Goal: Task Accomplishment & Management: Use online tool/utility

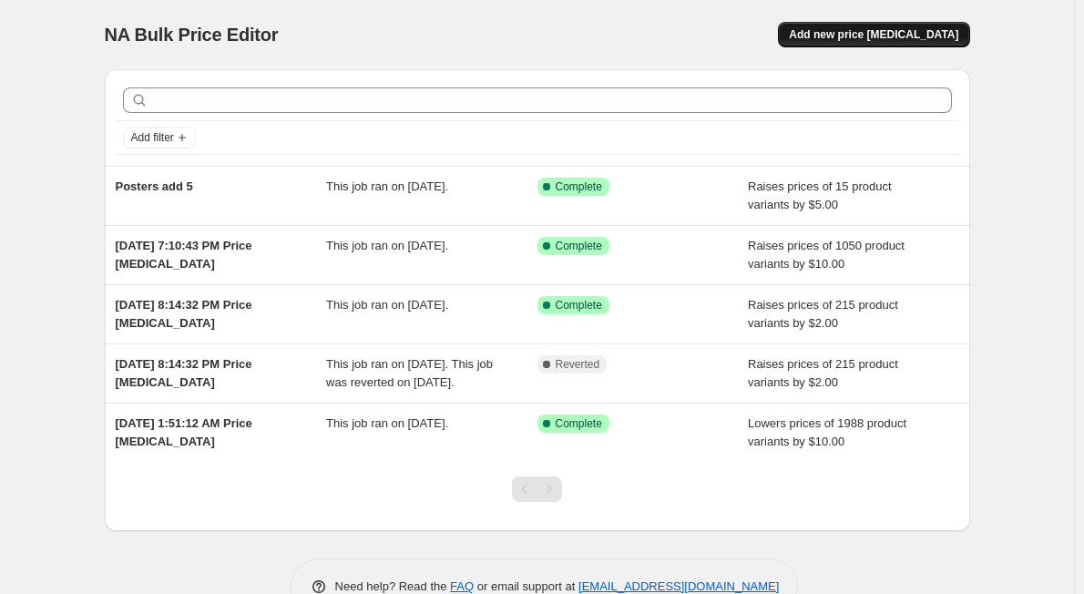
click at [914, 33] on span "Add new price [MEDICAL_DATA]" at bounding box center [873, 34] width 169 height 15
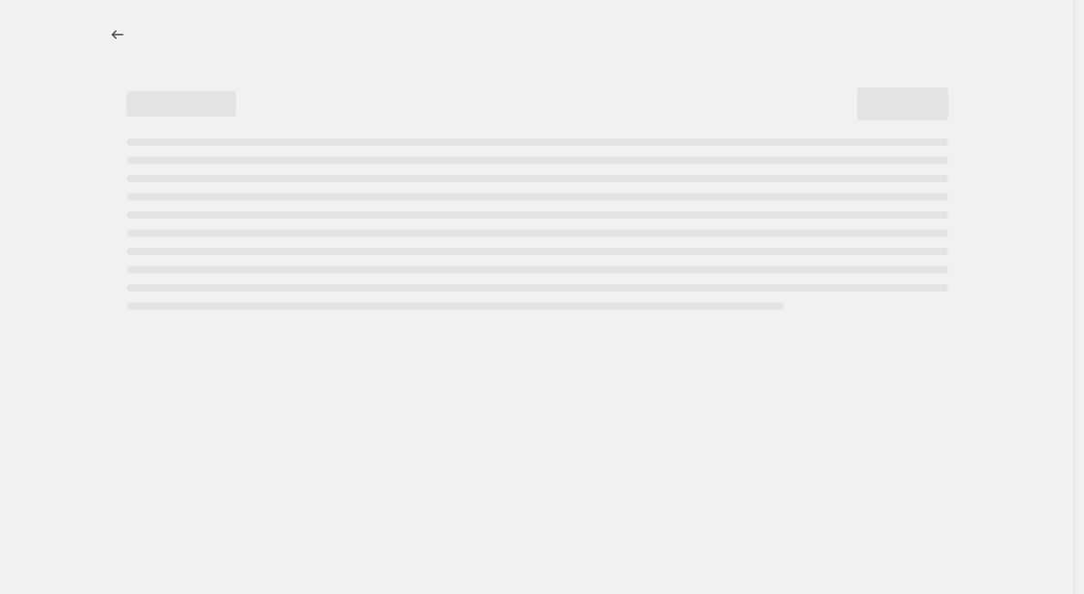
select select "percentage"
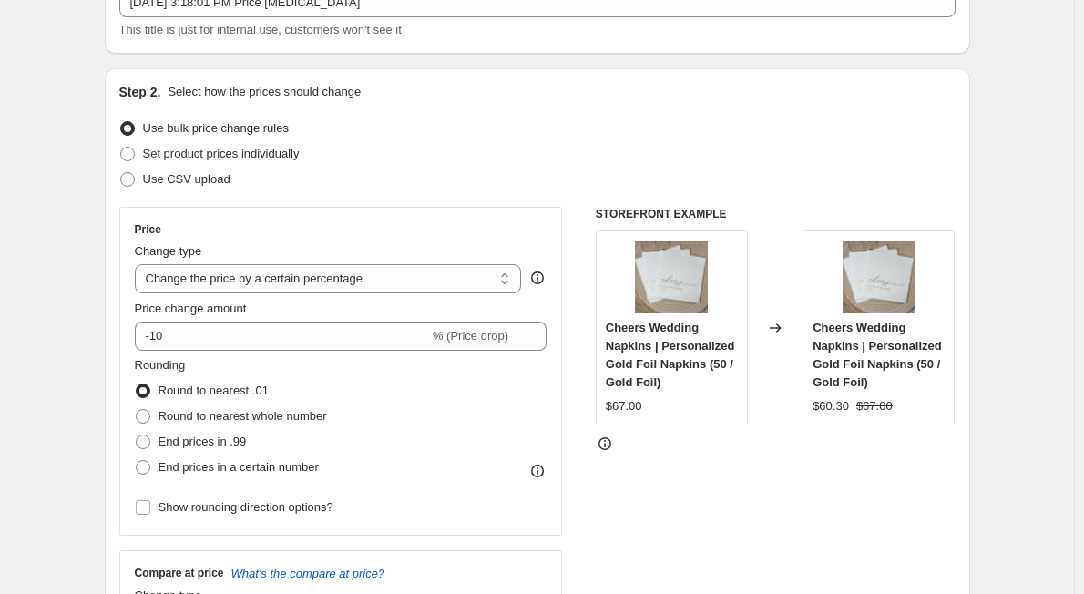
scroll to position [151, 0]
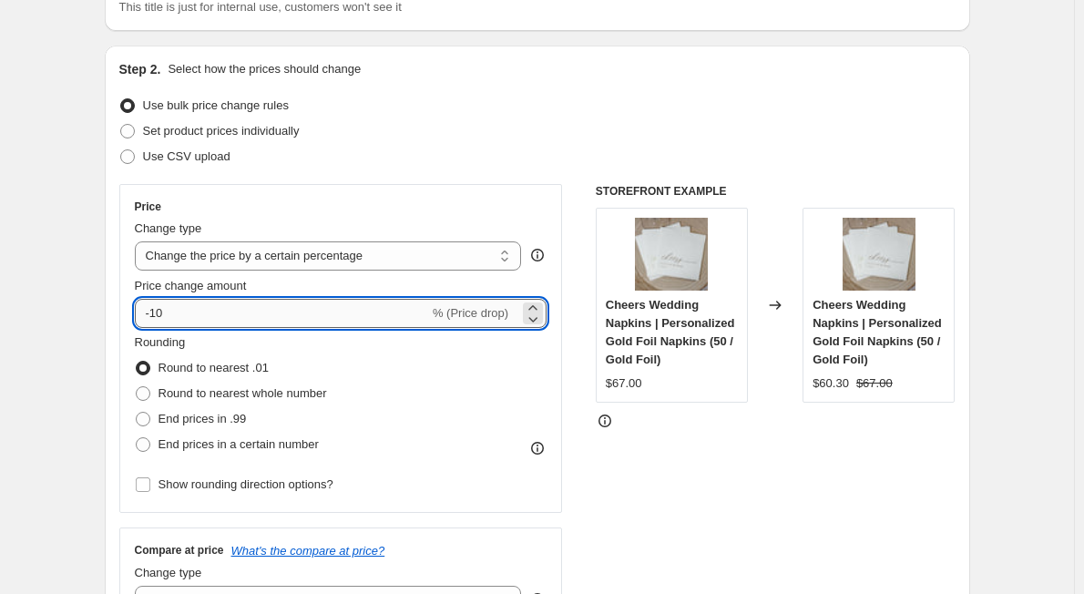
click at [318, 312] on input "-10" at bounding box center [282, 313] width 294 height 29
type input "-15"
click at [528, 195] on div "Price Change type Change the price to a certain amount Change the price by a ce…" at bounding box center [341, 348] width 444 height 329
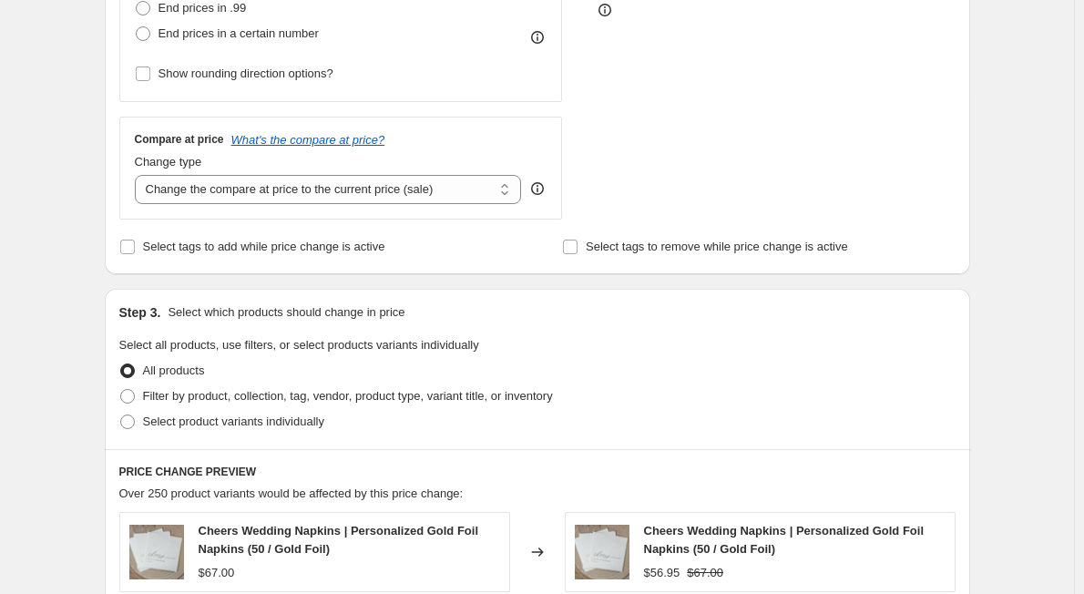
scroll to position [607, 0]
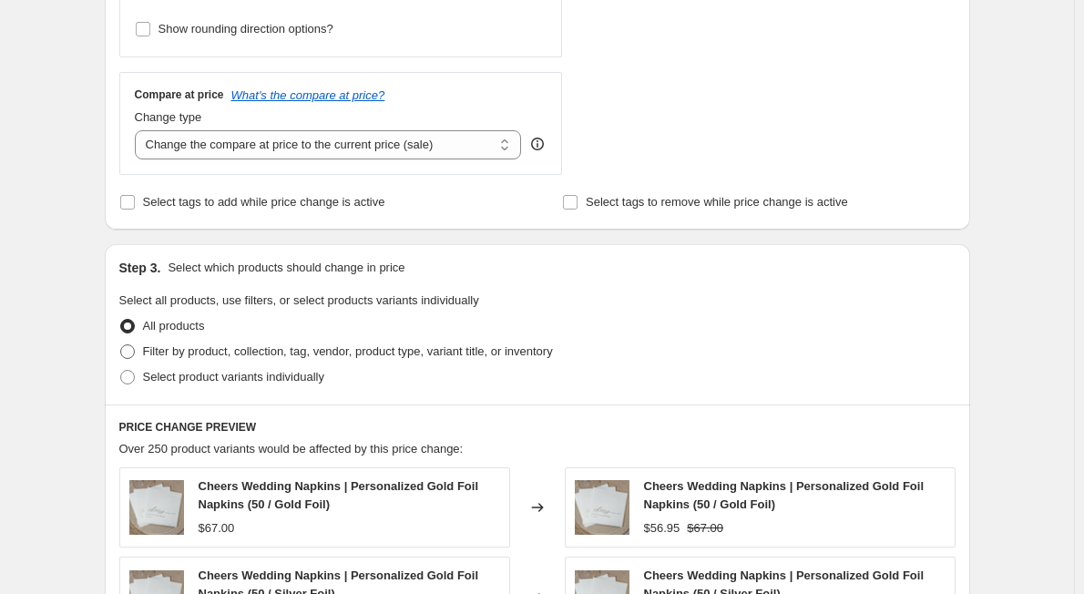
click at [133, 350] on span at bounding box center [127, 351] width 15 height 15
click at [121, 345] on input "Filter by product, collection, tag, vendor, product type, variant title, or inv…" at bounding box center [120, 344] width 1 height 1
radio input "true"
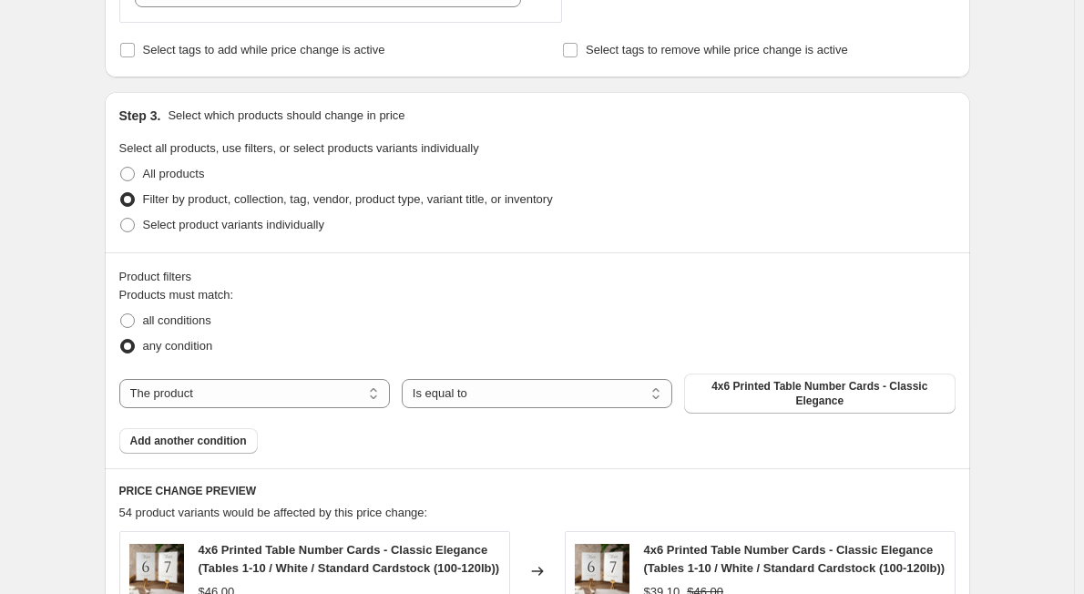
scroll to position [911, 0]
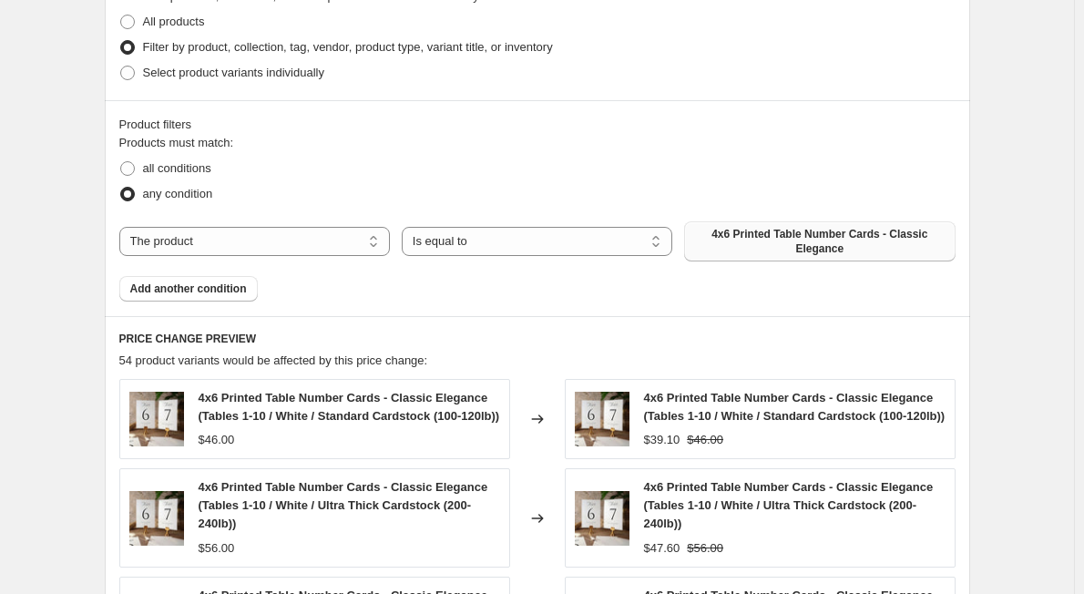
click at [732, 251] on span "4x6 Printed Table Number Cards - Classic Elegance" at bounding box center [819, 241] width 249 height 29
click at [344, 250] on select "The product The product's collection The product's tag The product's vendor The…" at bounding box center [254, 241] width 271 height 29
select select "collection"
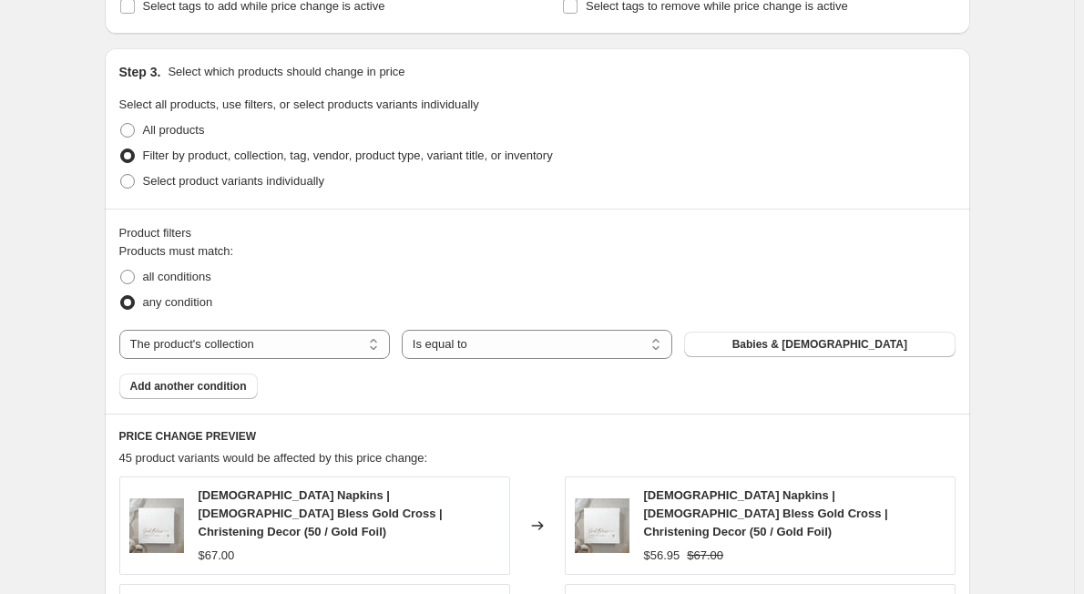
scroll to position [759, 0]
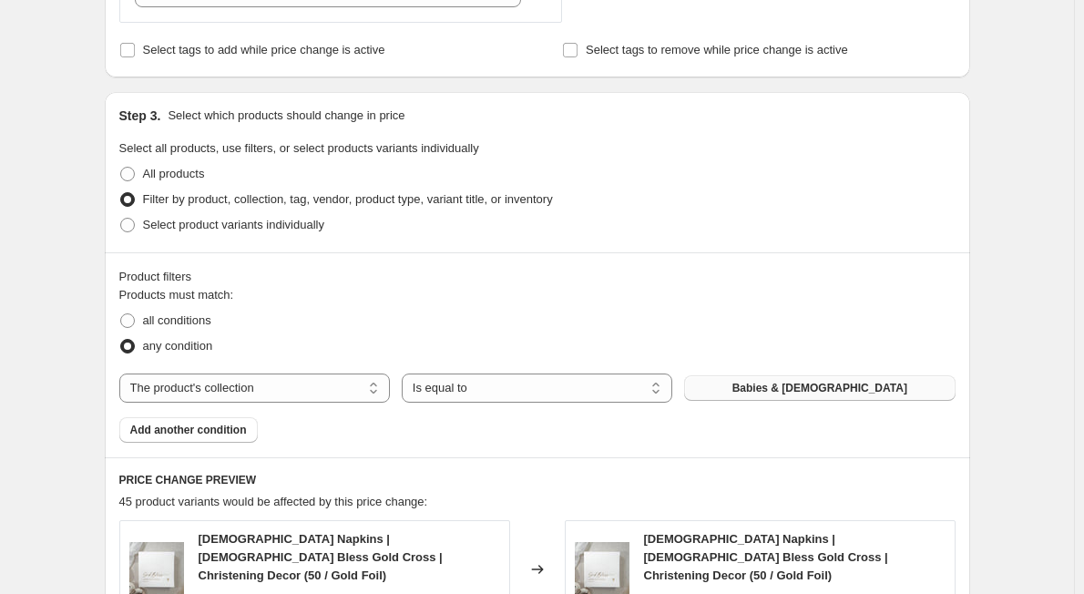
click at [831, 380] on button "Babies & [DEMOGRAPHIC_DATA]" at bounding box center [819, 388] width 271 height 26
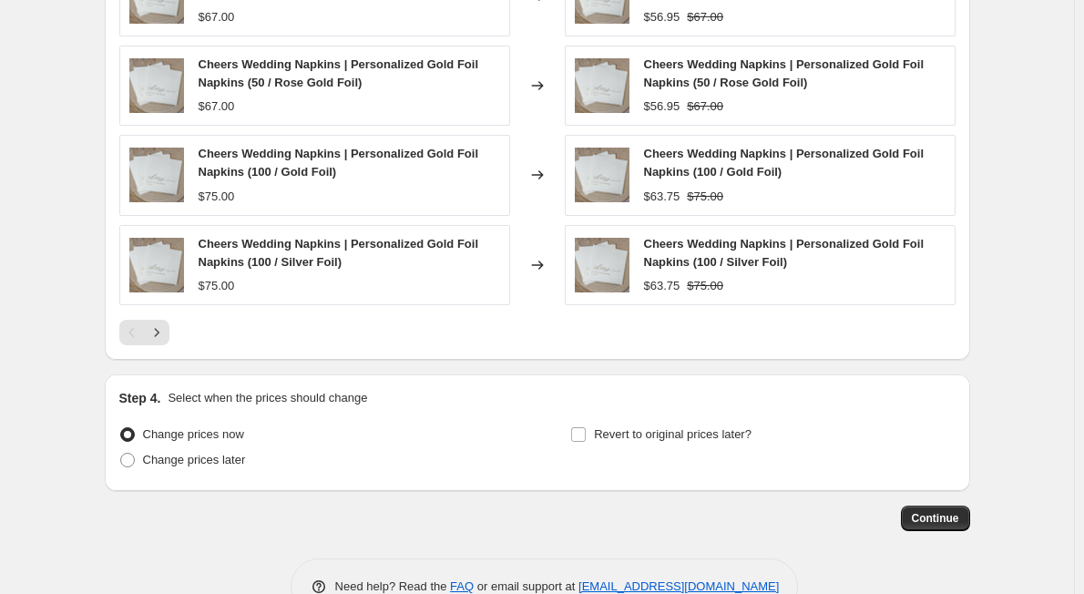
scroll to position [1463, 0]
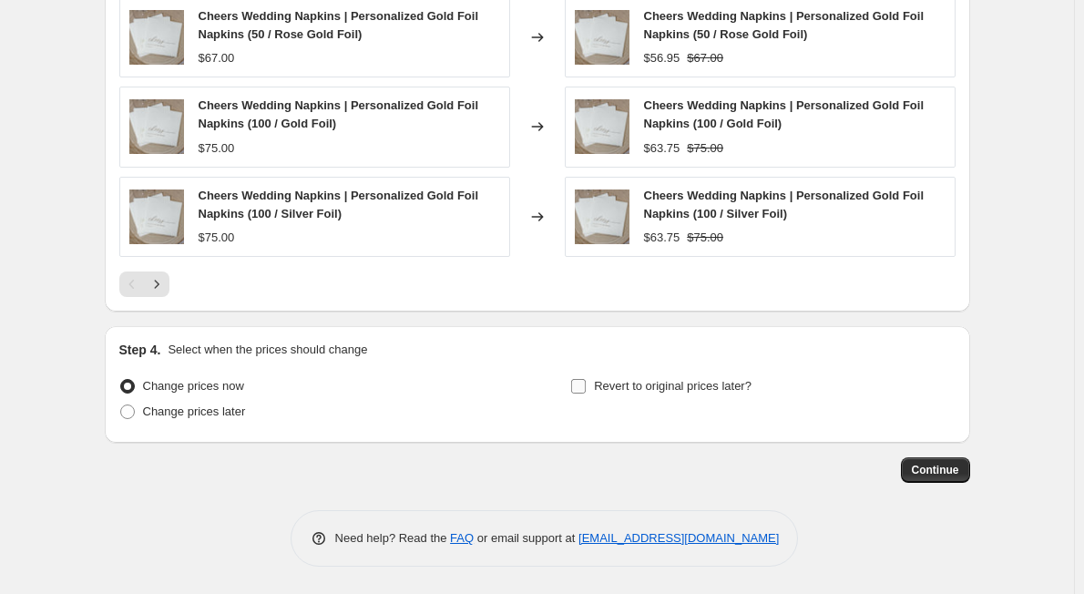
click at [577, 384] on input "Revert to original prices later?" at bounding box center [578, 386] width 15 height 15
checkbox input "true"
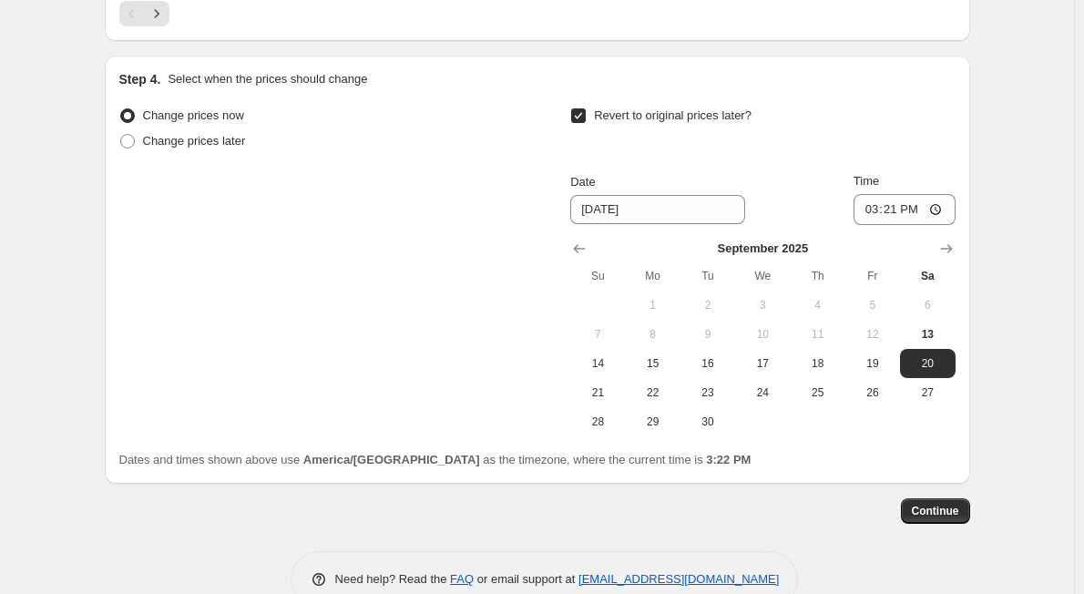
scroll to position [1767, 0]
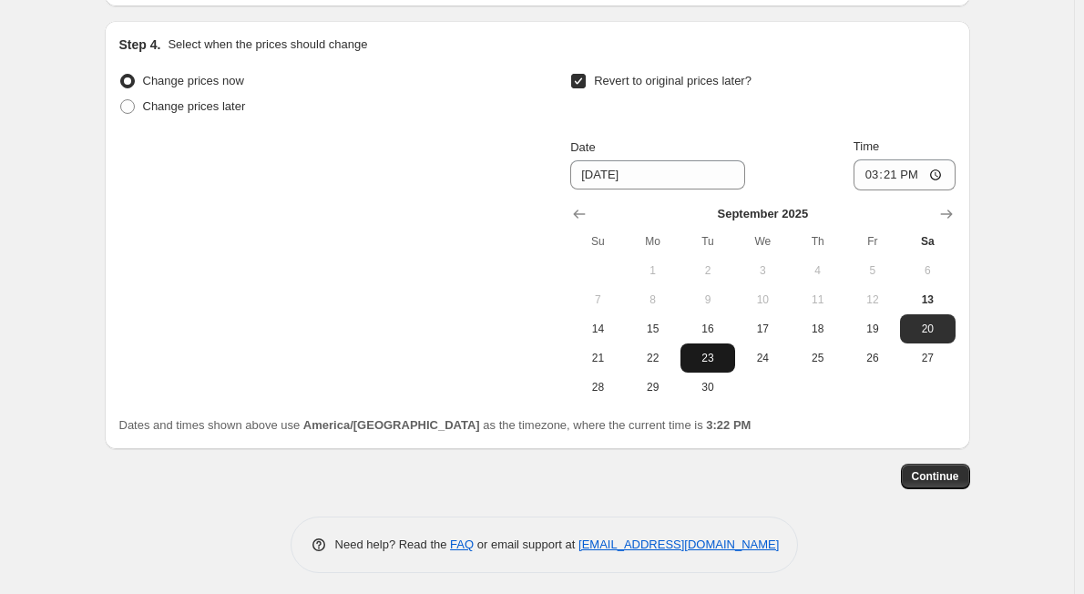
click at [717, 363] on span "23" at bounding box center [708, 358] width 40 height 15
click at [777, 357] on span "24" at bounding box center [763, 358] width 40 height 15
type input "[DATE]"
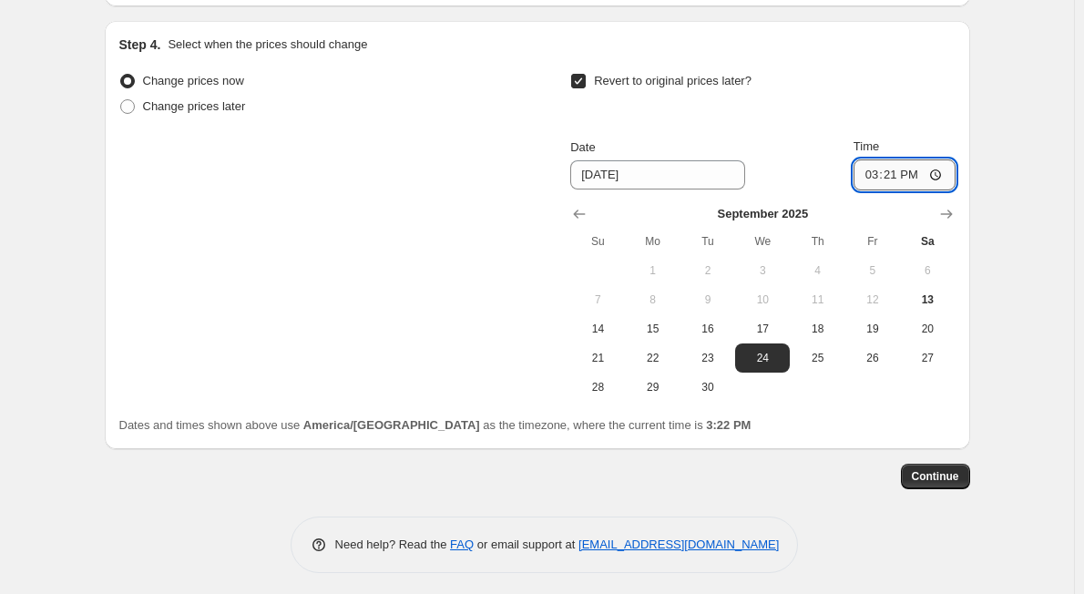
click at [926, 178] on input "15:21" at bounding box center [905, 174] width 102 height 31
type input "00:00"
click at [950, 478] on span "Continue" at bounding box center [935, 476] width 47 height 15
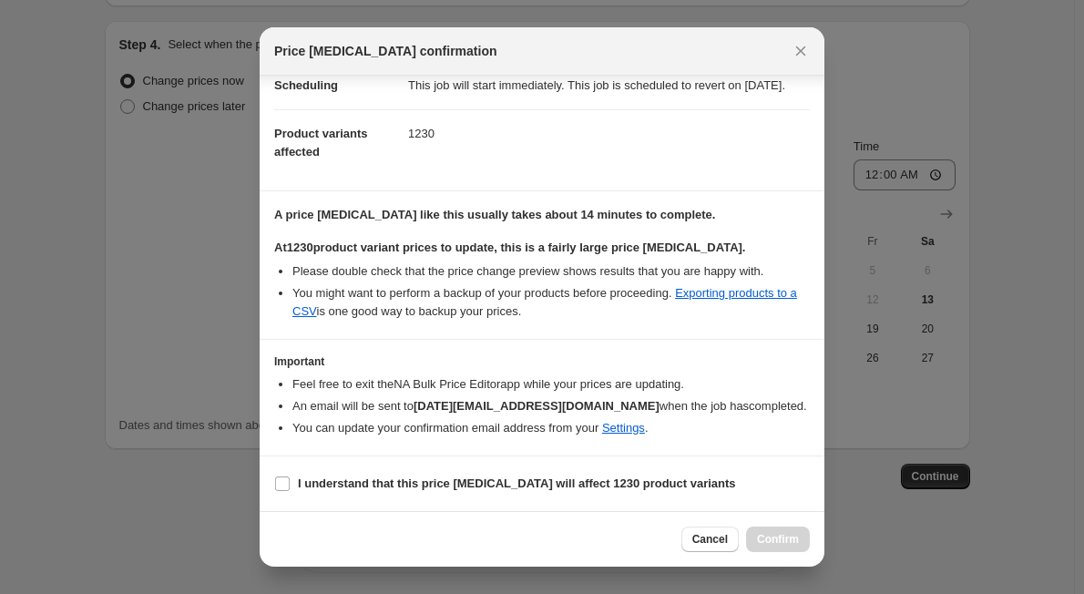
scroll to position [180, 0]
click at [283, 487] on input "I understand that this price [MEDICAL_DATA] will affect 1230 product variants" at bounding box center [282, 484] width 15 height 15
checkbox input "true"
click at [766, 537] on span "Confirm" at bounding box center [778, 539] width 42 height 15
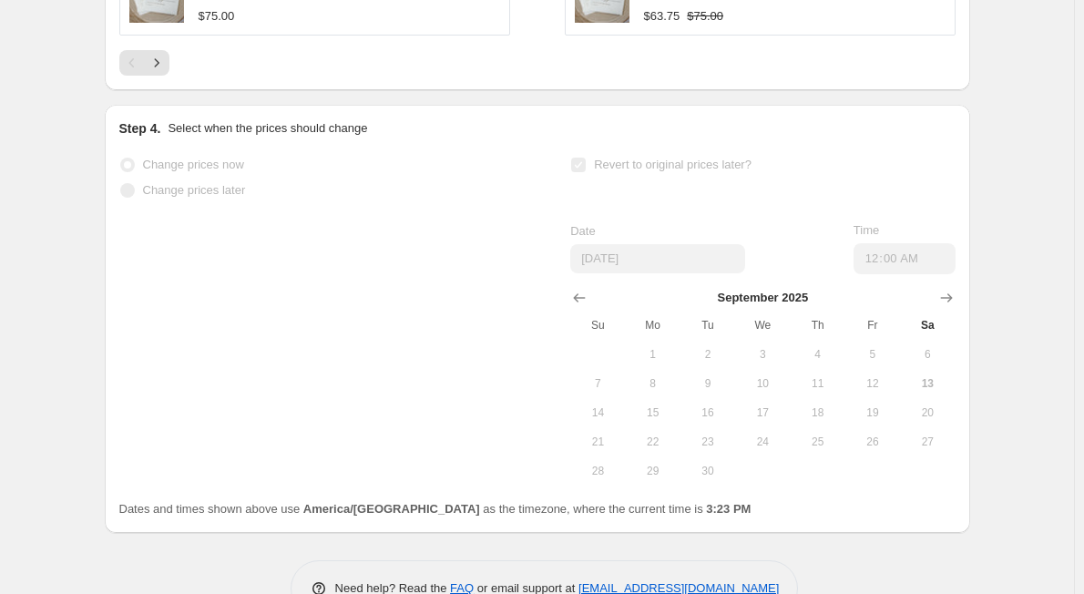
scroll to position [1814, 0]
select select "percentage"
select select "collection"
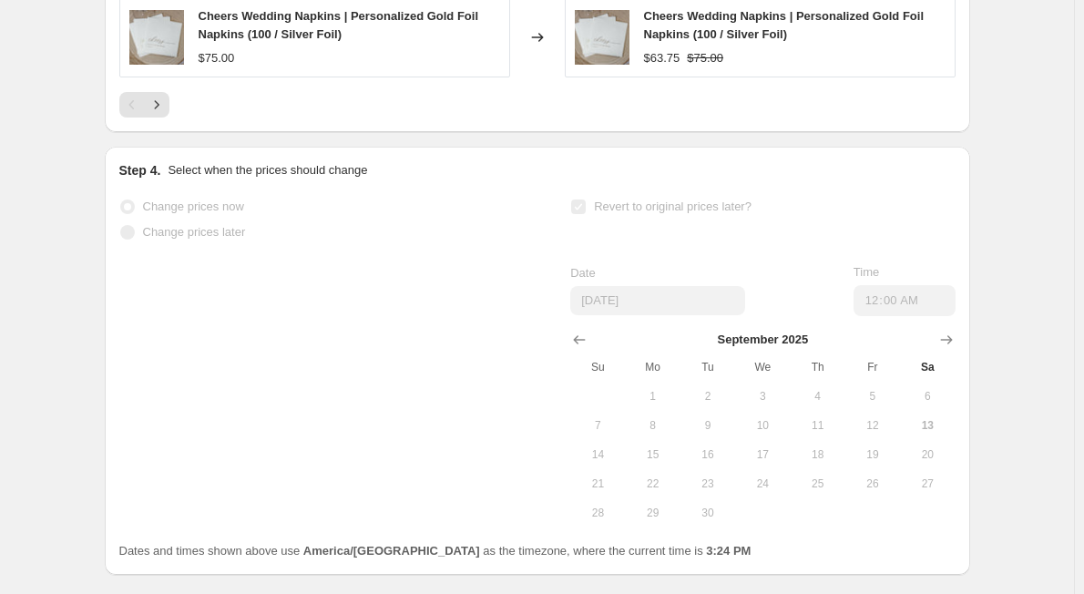
scroll to position [0, 0]
